Goal: Task Accomplishment & Management: Use online tool/utility

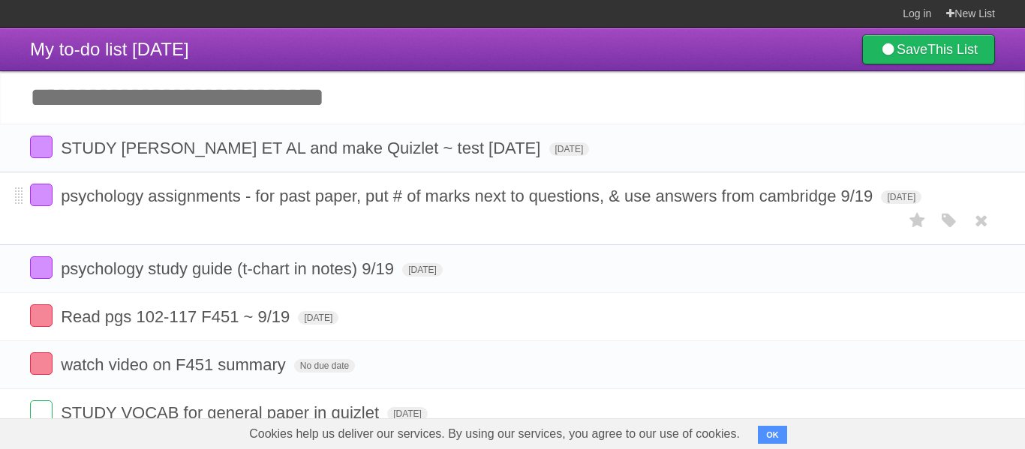
scroll to position [92, 0]
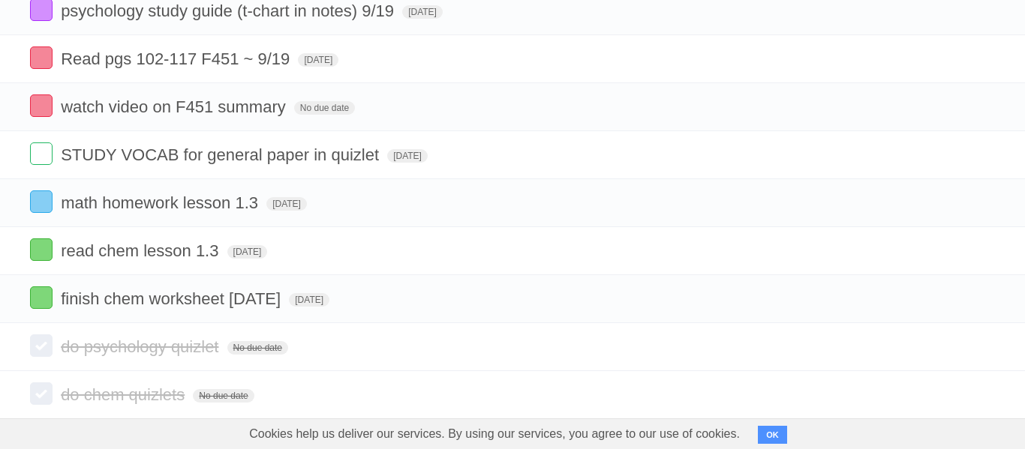
scroll to position [290, 0]
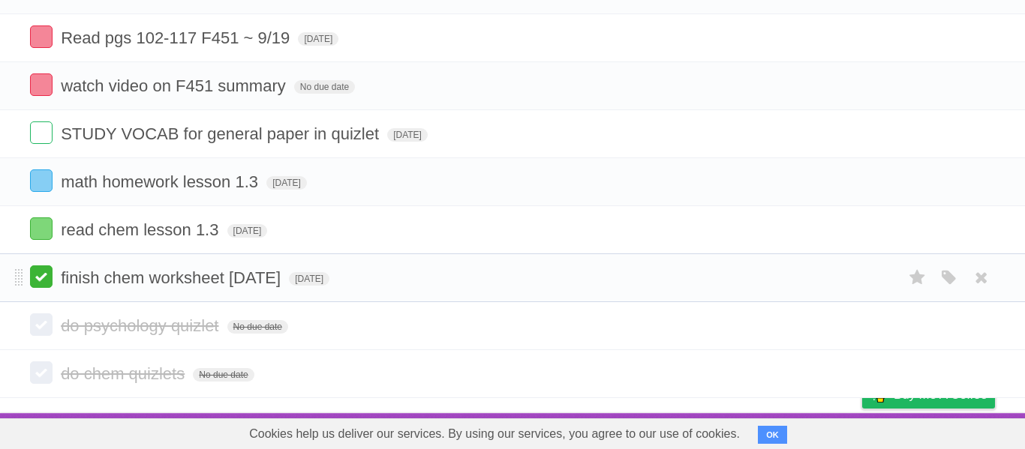
click at [30, 275] on label at bounding box center [41, 277] width 23 height 23
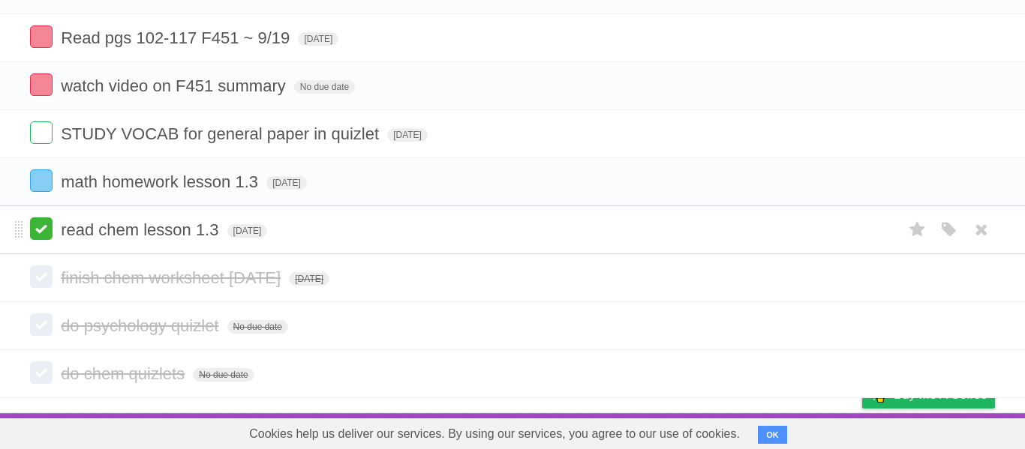
click at [44, 233] on label at bounding box center [41, 229] width 23 height 23
click at [34, 170] on label at bounding box center [41, 181] width 23 height 23
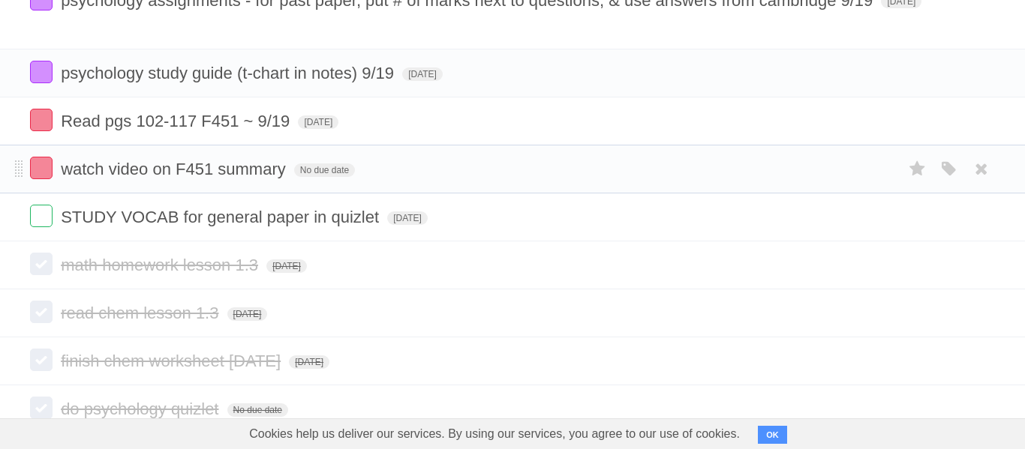
scroll to position [197, 0]
click at [30, 125] on label at bounding box center [41, 119] width 23 height 23
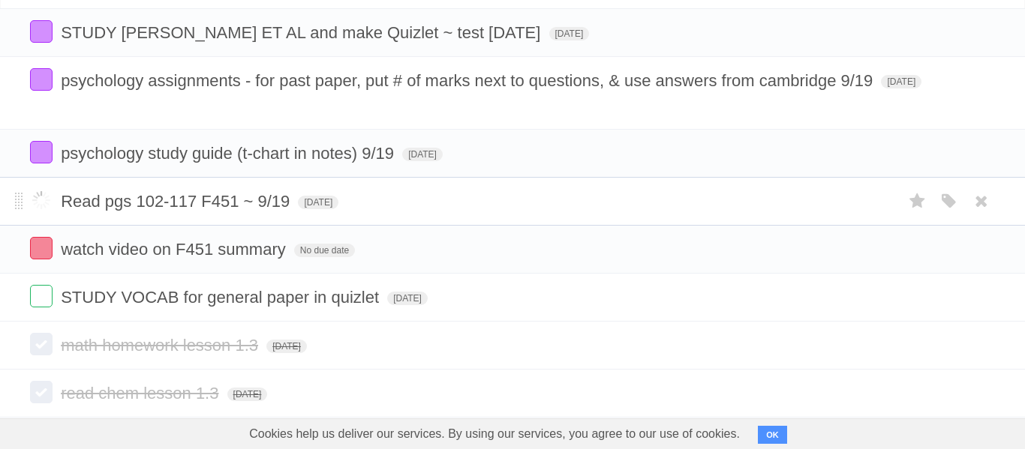
scroll to position [113, 0]
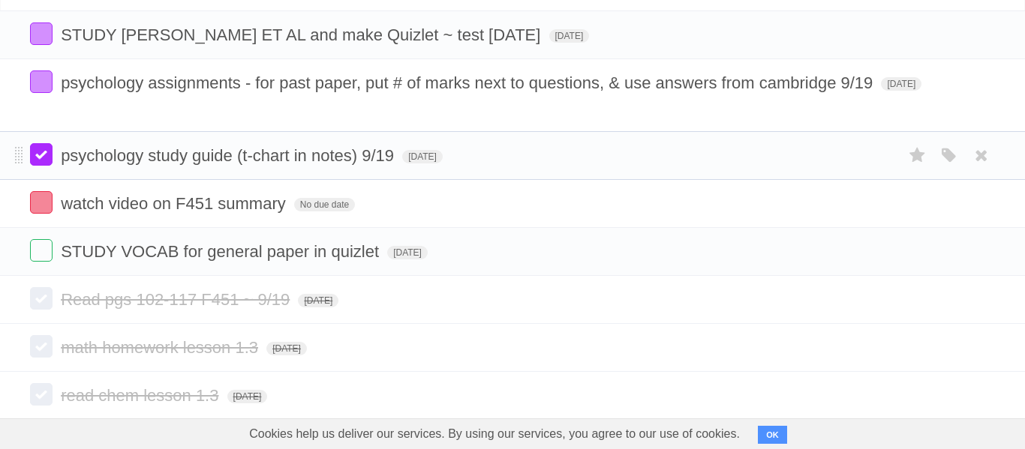
click at [39, 166] on label at bounding box center [41, 154] width 23 height 23
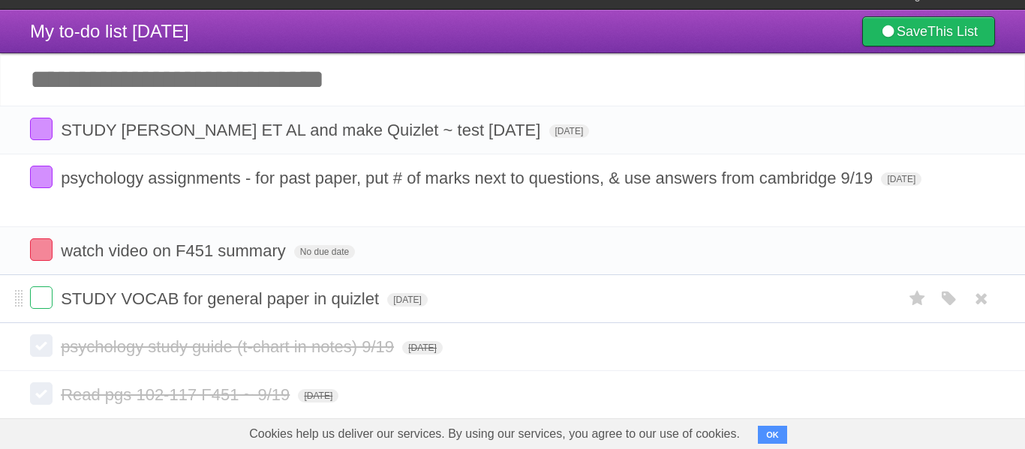
scroll to position [290, 0]
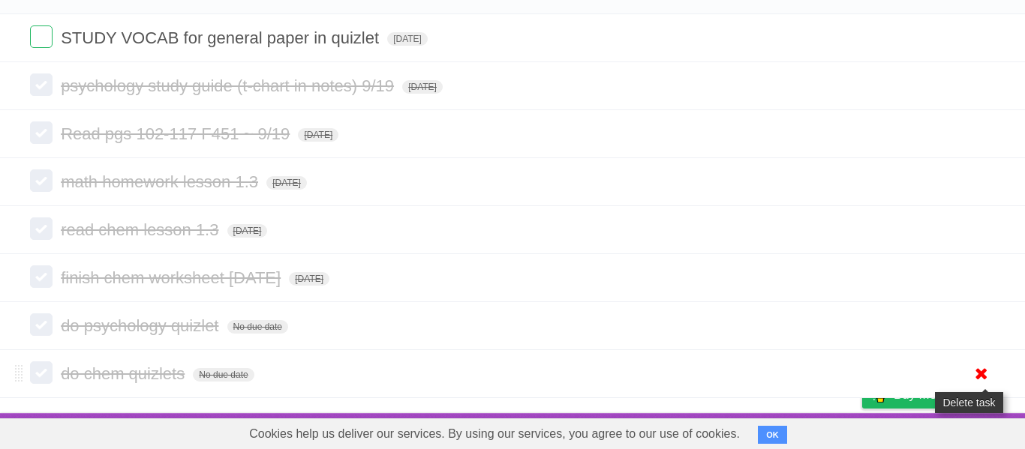
click at [979, 373] on icon at bounding box center [981, 374] width 21 height 25
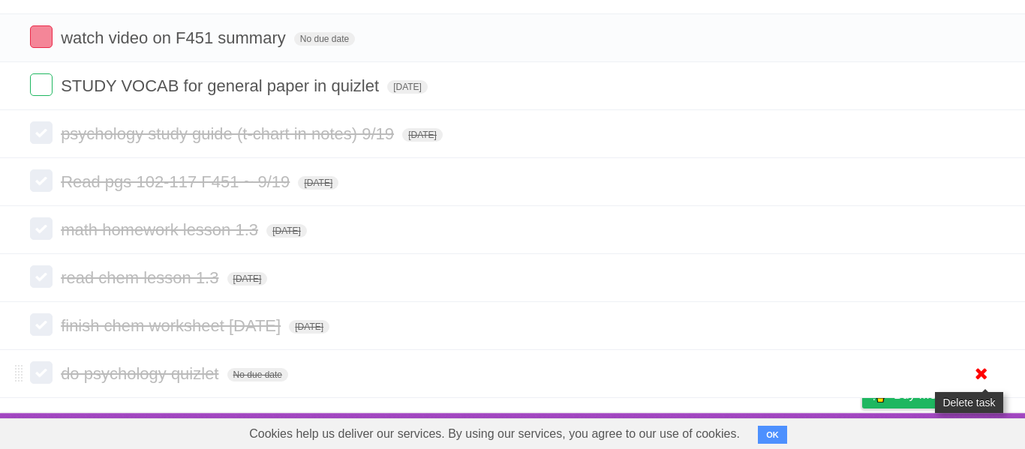
click at [986, 363] on icon at bounding box center [981, 374] width 21 height 25
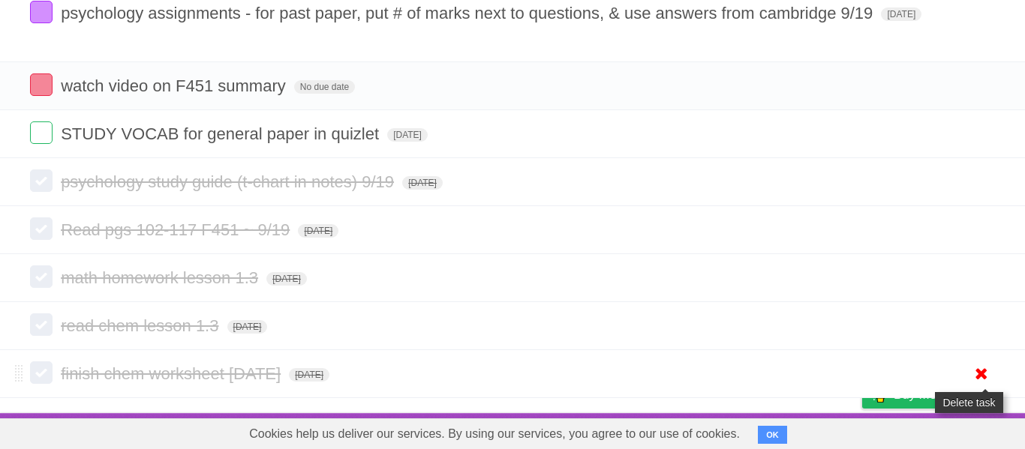
click at [985, 368] on icon at bounding box center [981, 374] width 21 height 25
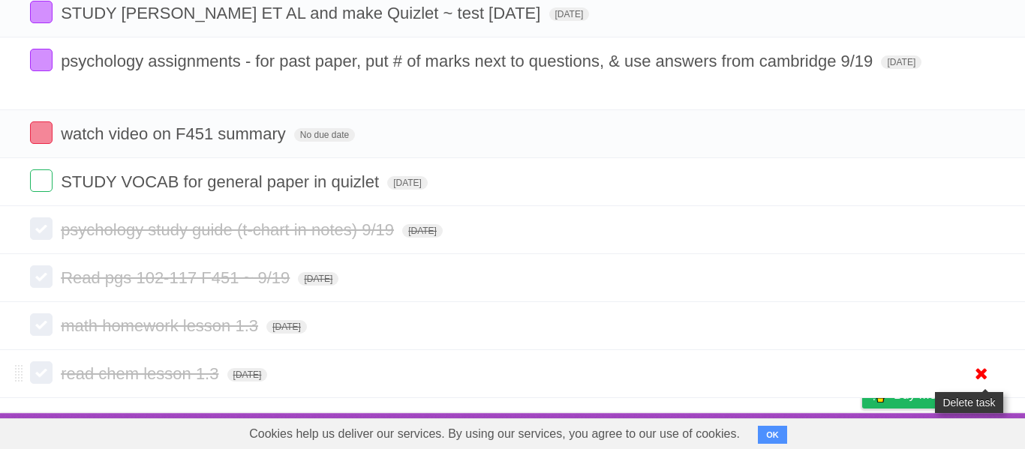
click at [978, 377] on icon at bounding box center [981, 374] width 21 height 25
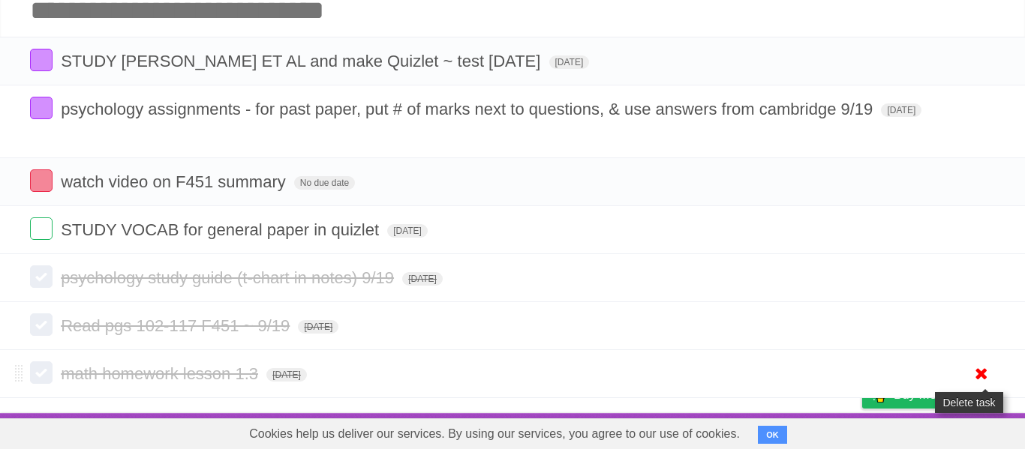
click at [988, 380] on icon at bounding box center [981, 374] width 21 height 25
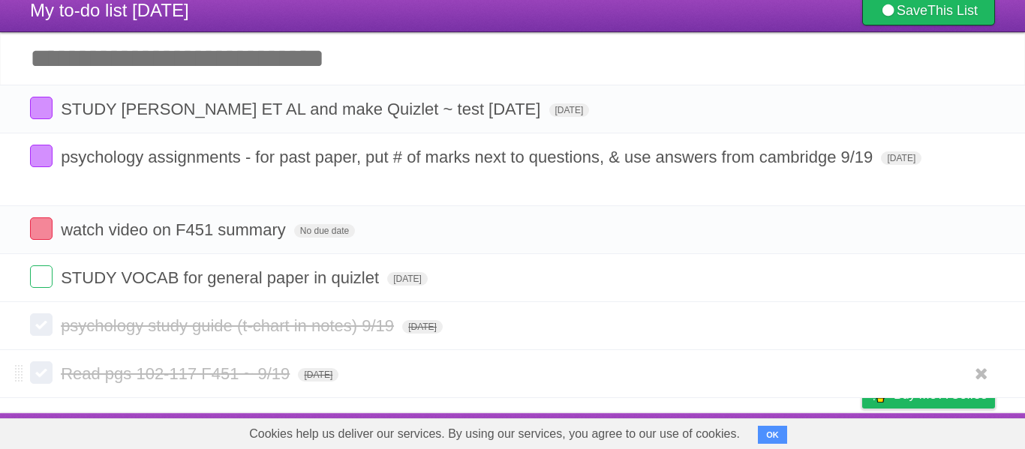
scroll to position [46, 0]
click at [974, 374] on icon at bounding box center [981, 374] width 21 height 25
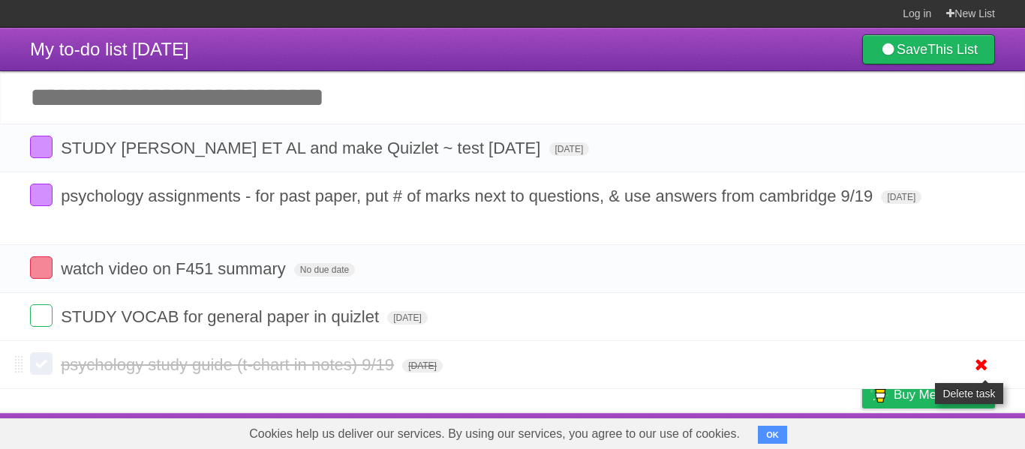
click at [984, 371] on icon at bounding box center [981, 365] width 21 height 25
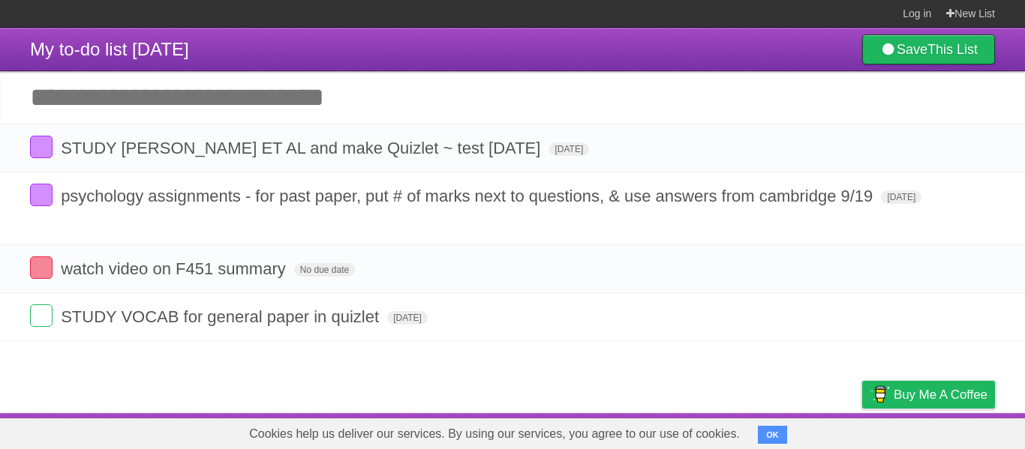
click at [514, 97] on input "Add another task" at bounding box center [512, 97] width 1025 height 53
